Goal: Information Seeking & Learning: Understand process/instructions

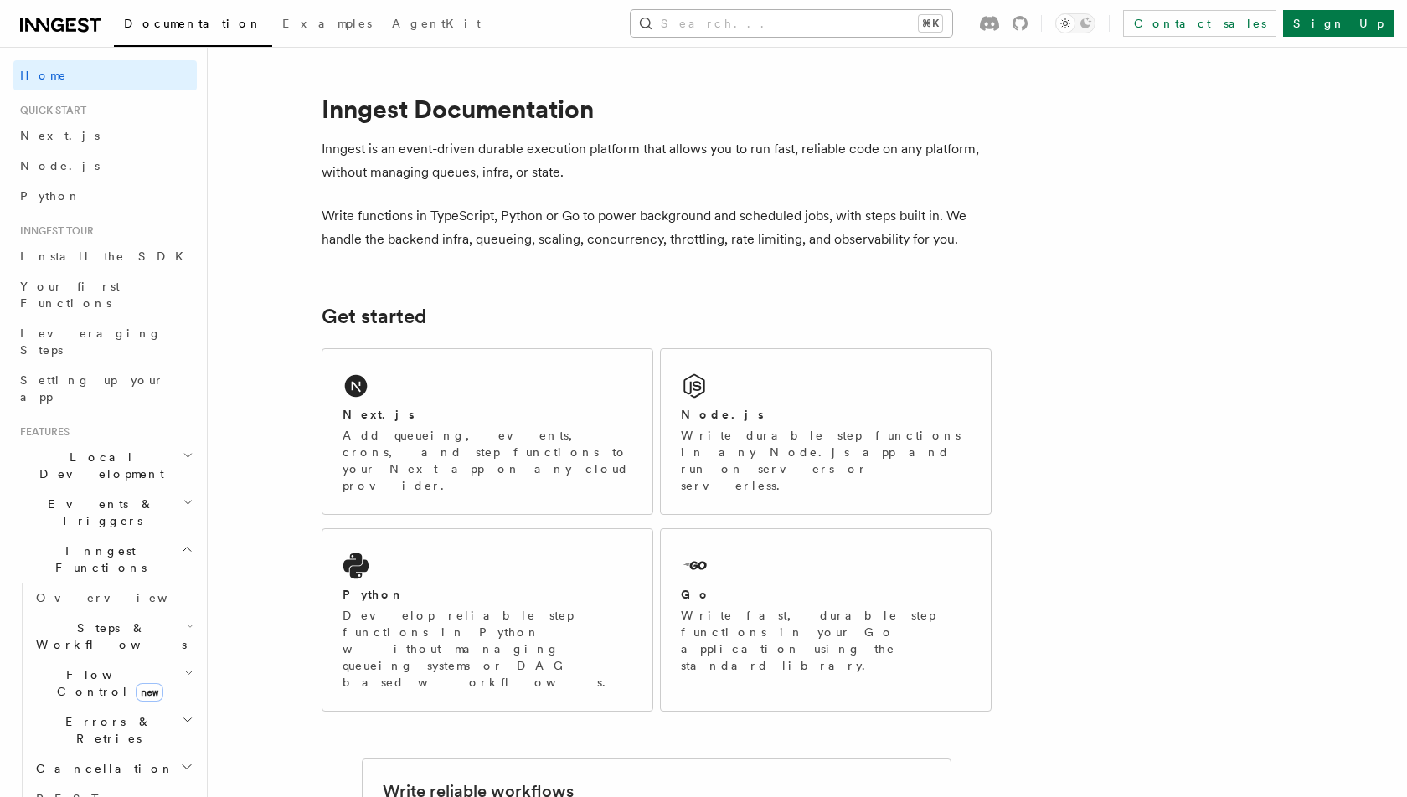
click at [808, 20] on button "Search... ⌘K" at bounding box center [790, 23] width 321 height 27
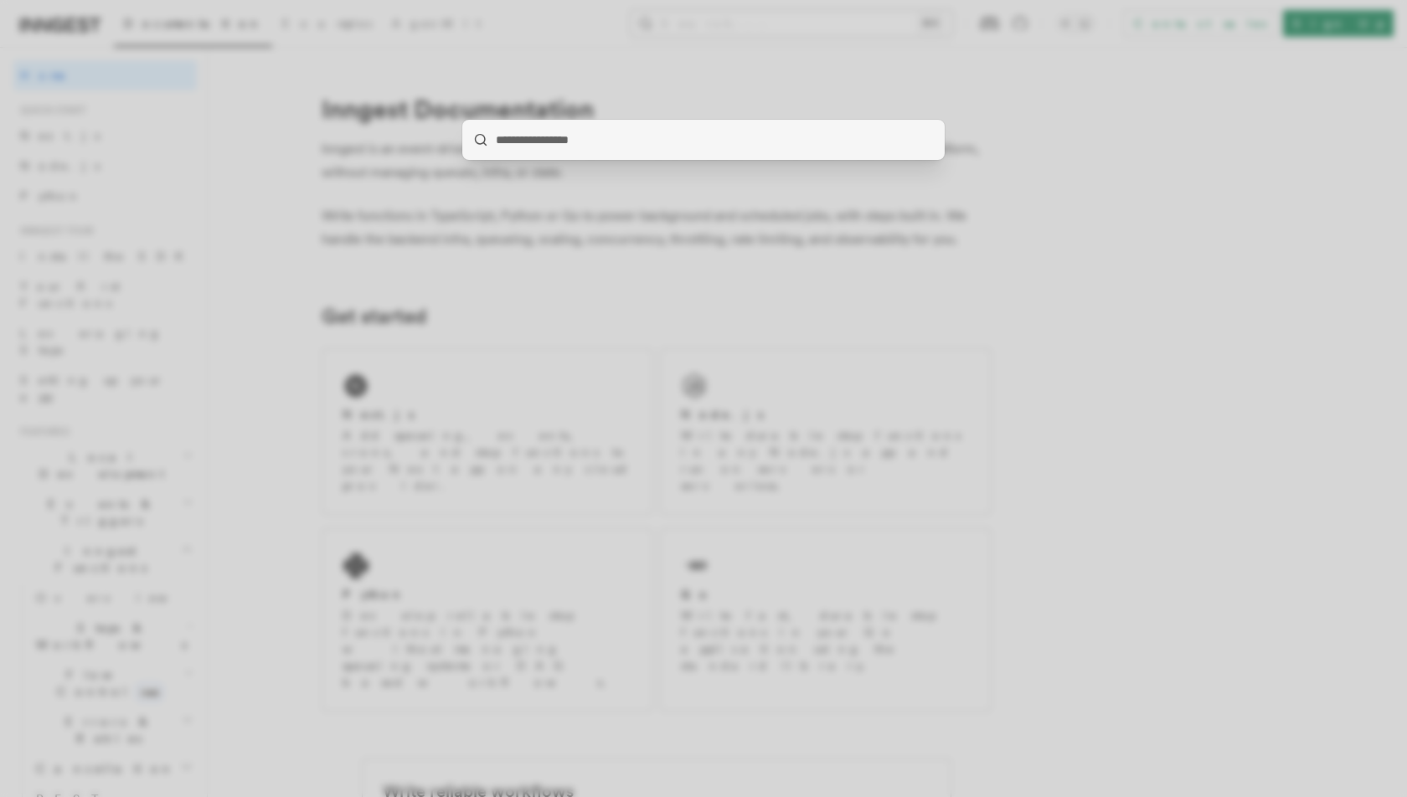
type input "**********"
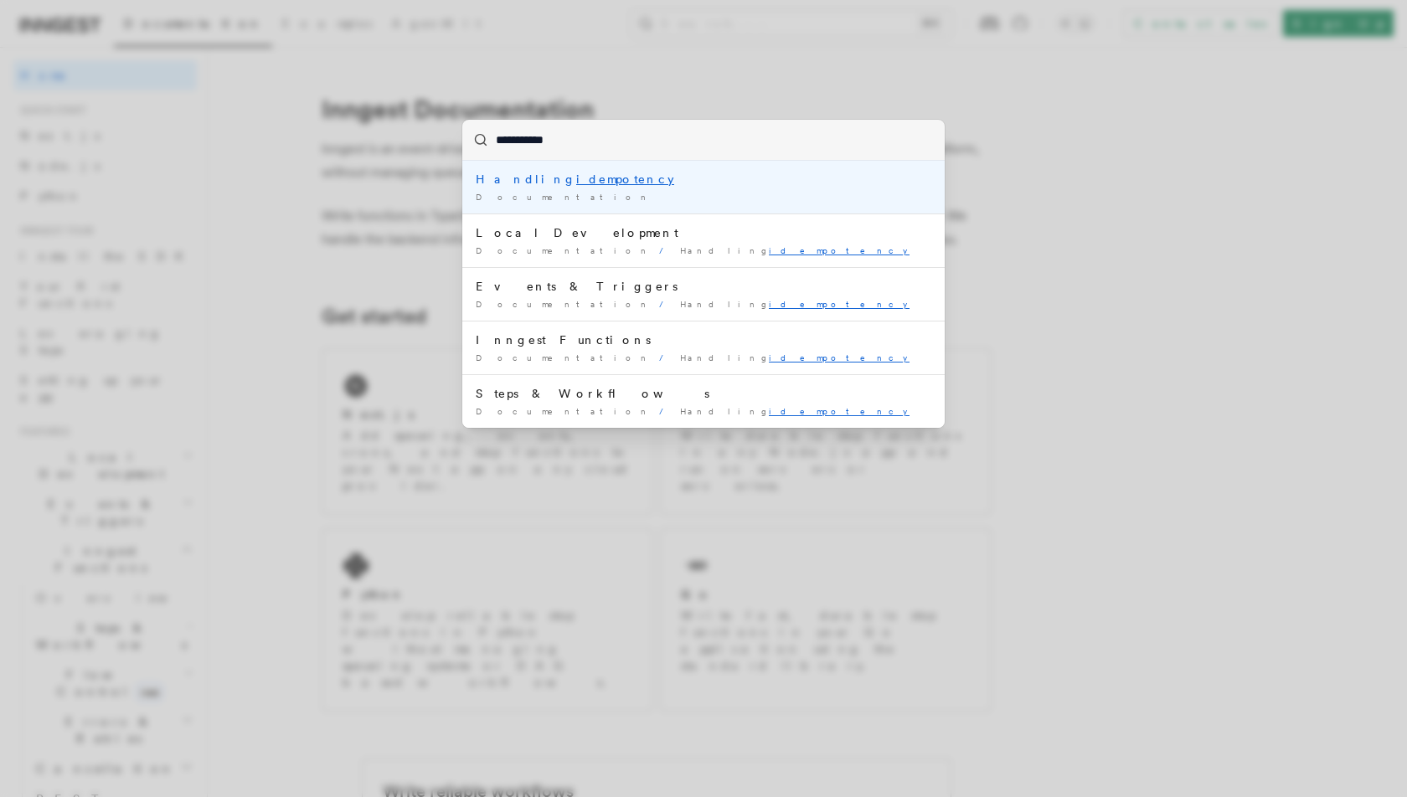
click at [686, 183] on div "Handling idempotency" at bounding box center [703, 179] width 455 height 17
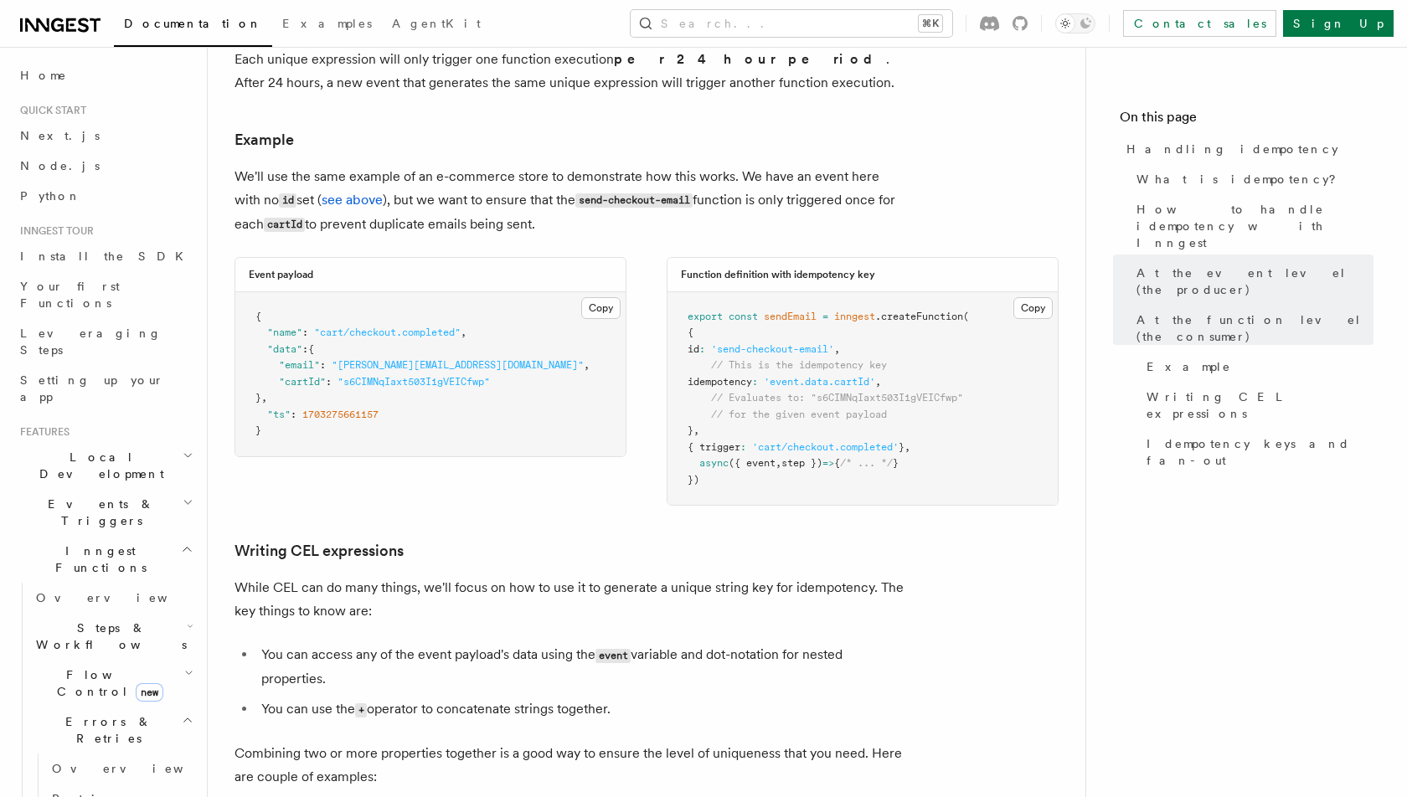
scroll to position [2217, 0]
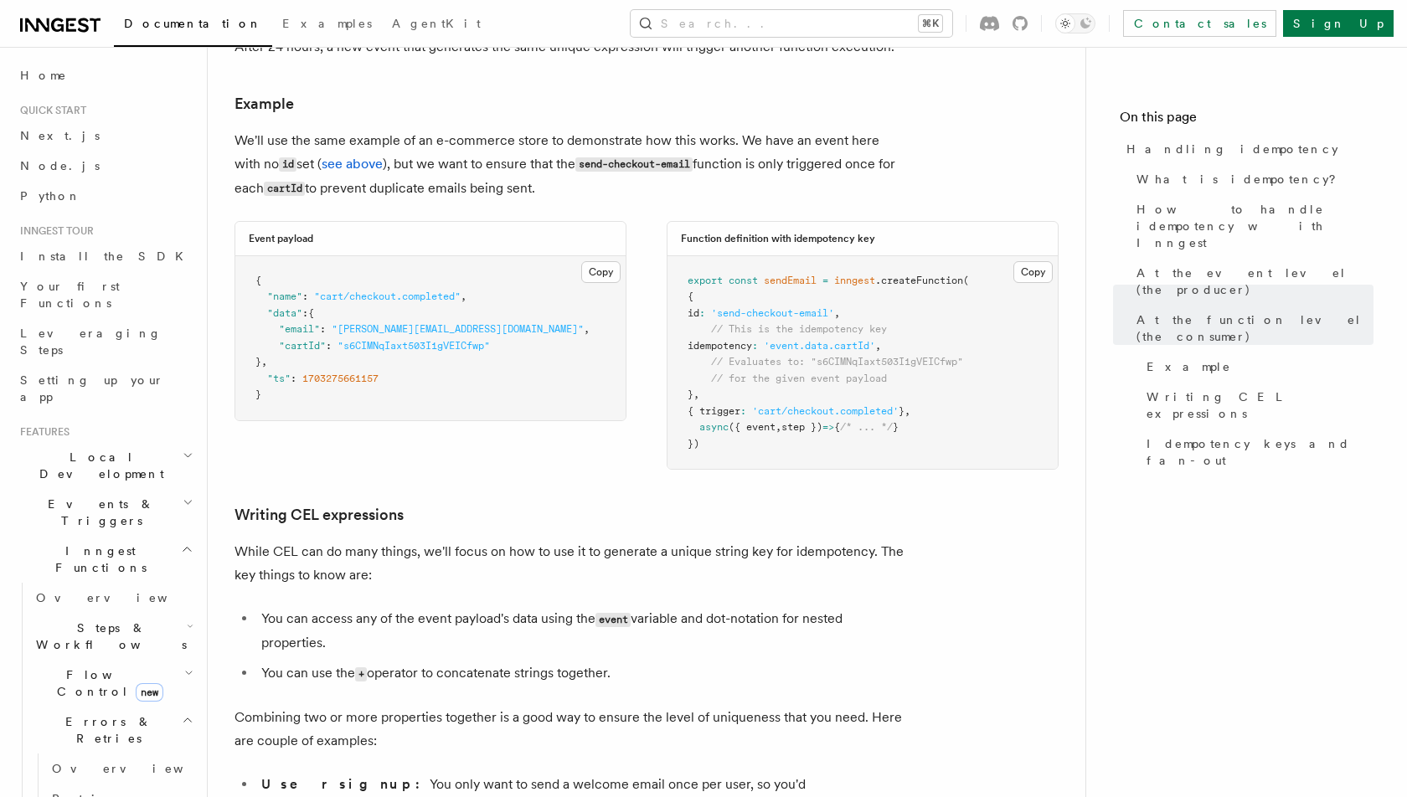
click at [728, 340] on span "idempotency" at bounding box center [719, 346] width 64 height 12
click at [717, 340] on span "idempotency" at bounding box center [719, 346] width 64 height 12
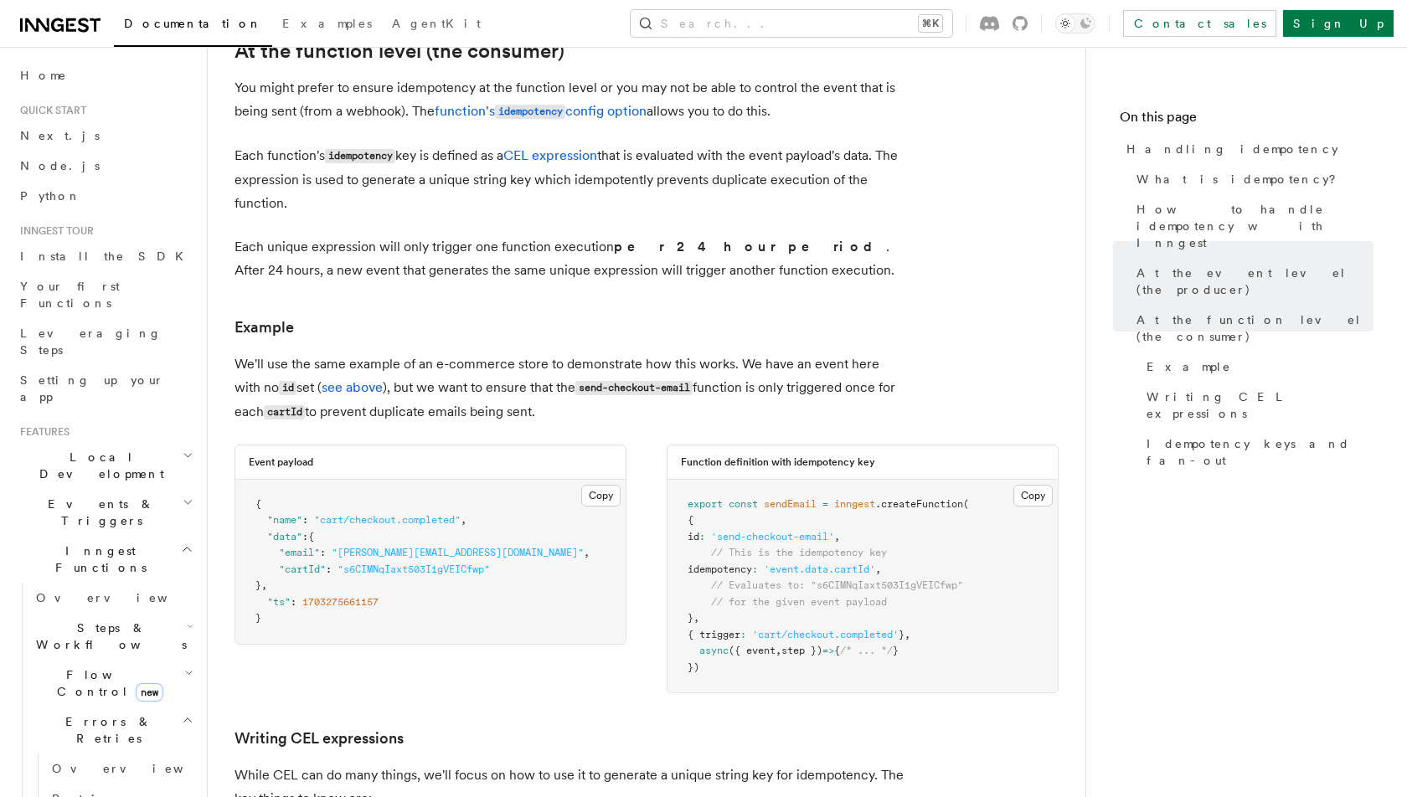
scroll to position [2001, 0]
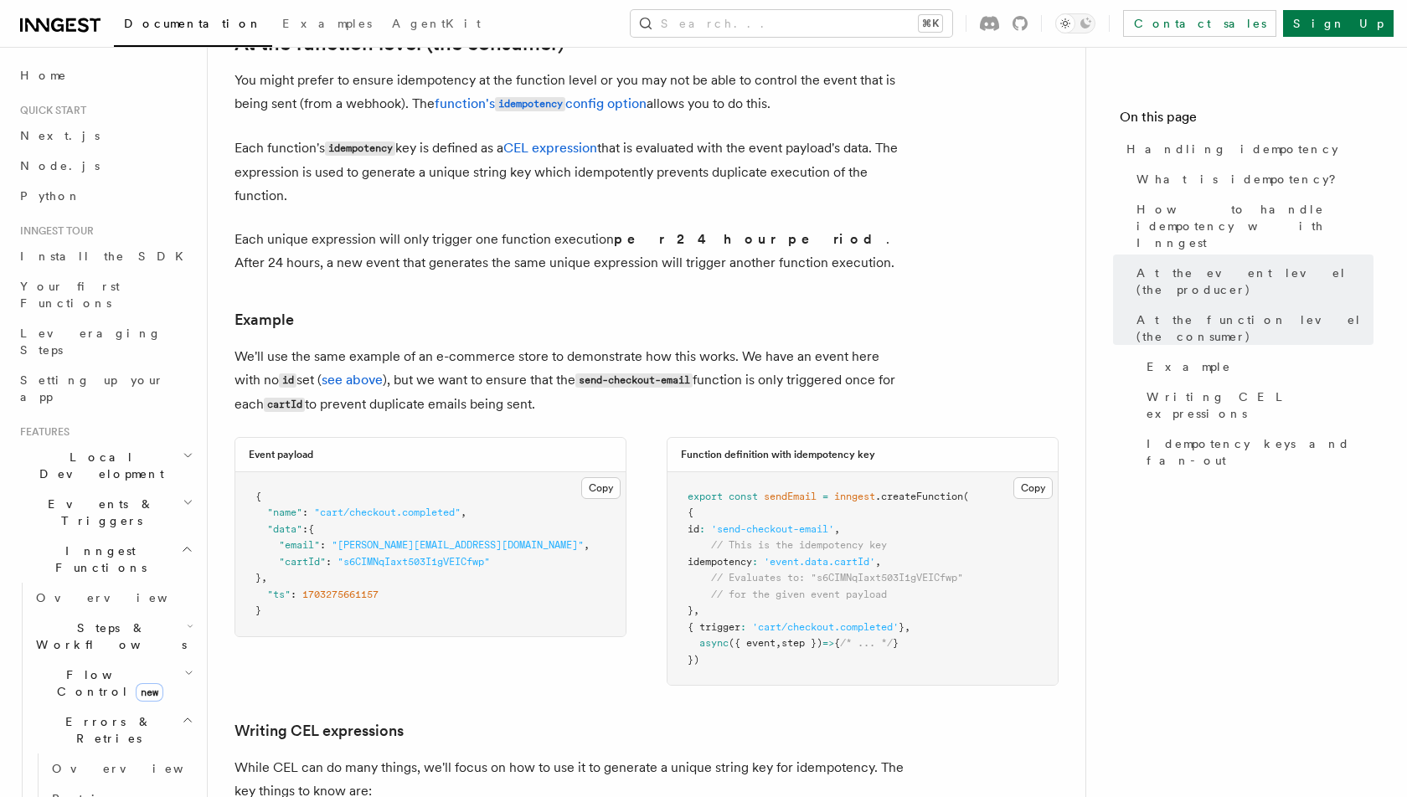
click at [553, 228] on p "Each unique expression will only trigger one function execution per 24 hour per…" at bounding box center [569, 251] width 670 height 47
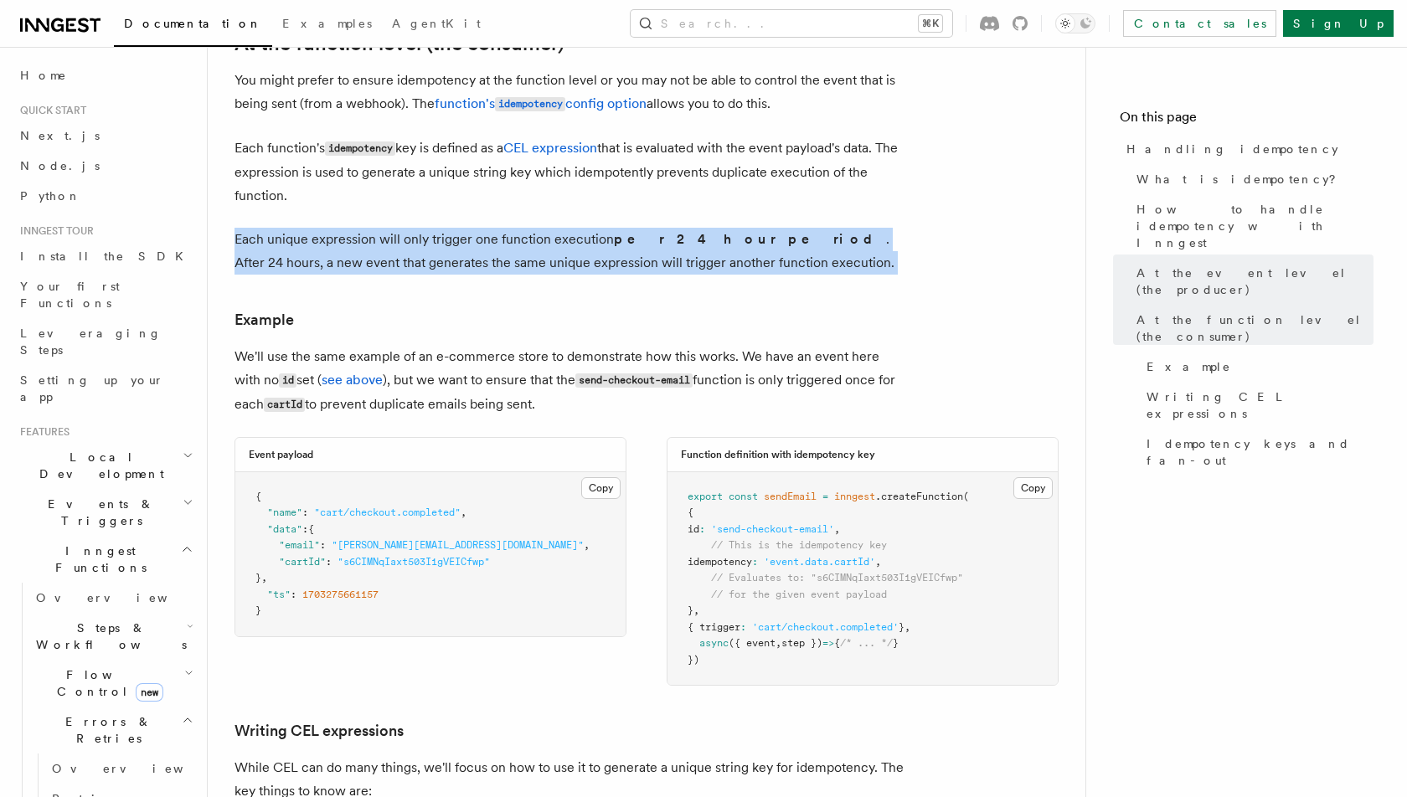
click at [553, 228] on p "Each unique expression will only trigger one function execution per 24 hour per…" at bounding box center [569, 251] width 670 height 47
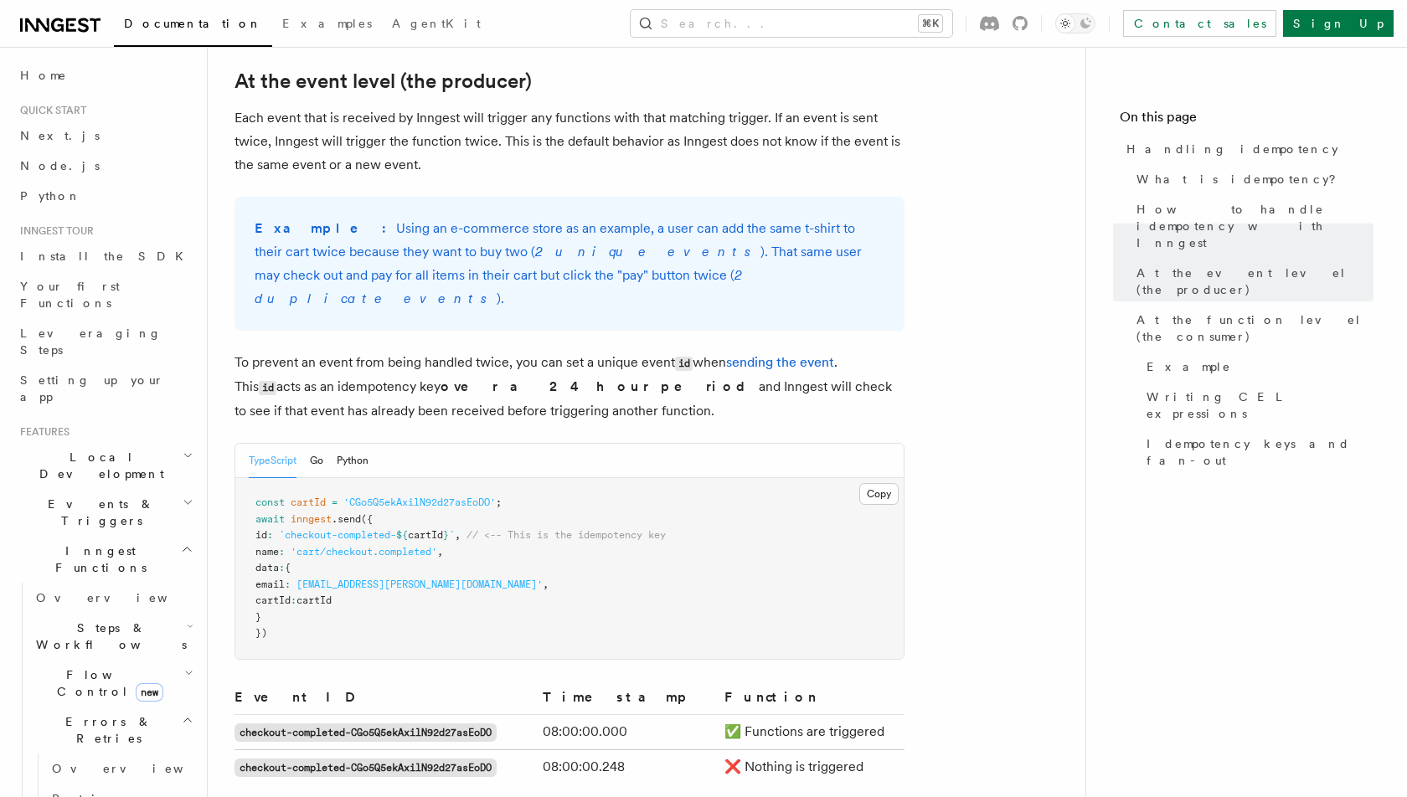
scroll to position [0, 0]
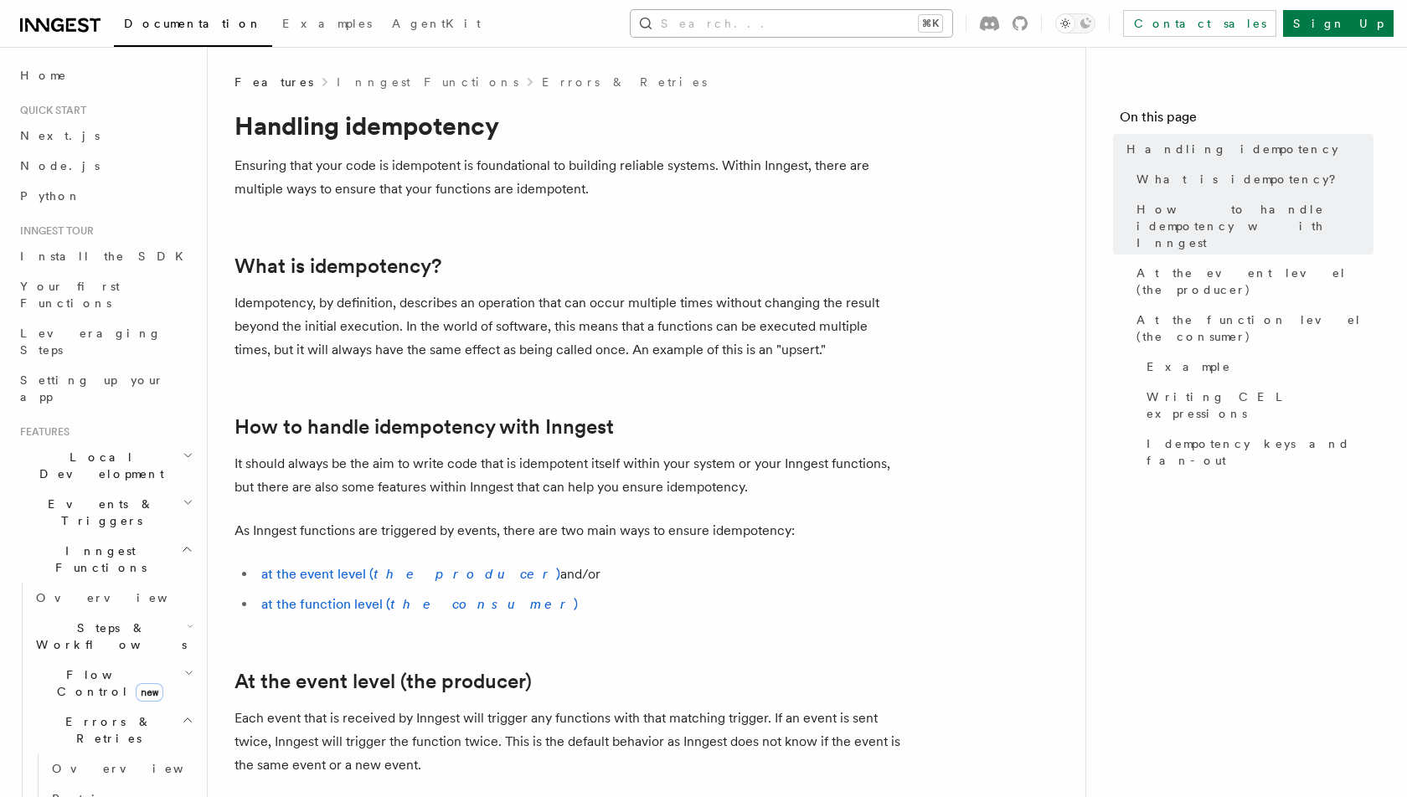
click at [784, 20] on button "Search... ⌘K" at bounding box center [790, 23] width 321 height 27
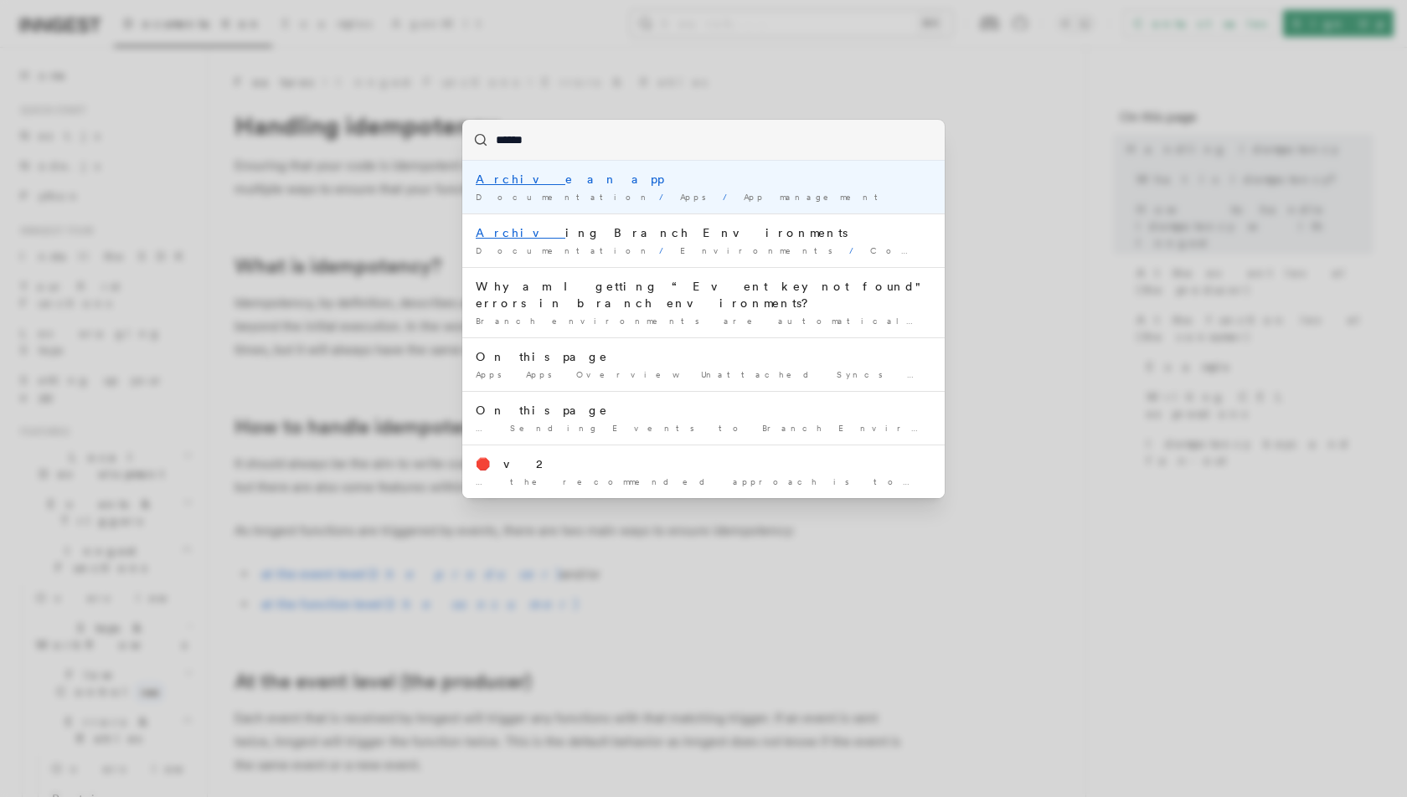
type input "*******"
click at [717, 203] on li "Archive an app Documentation / Apps / App management /" at bounding box center [703, 187] width 482 height 53
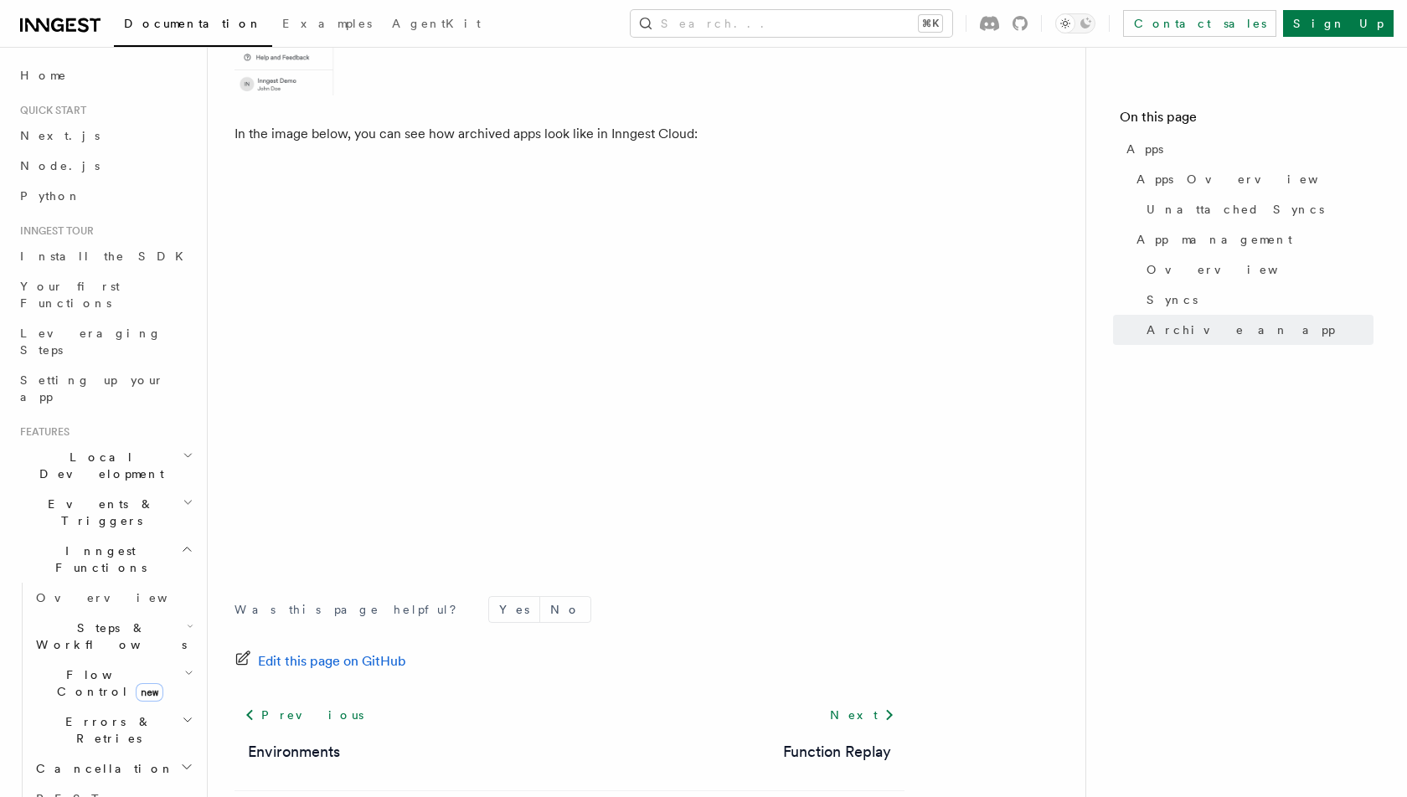
scroll to position [4549, 0]
